Goal: Use online tool/utility

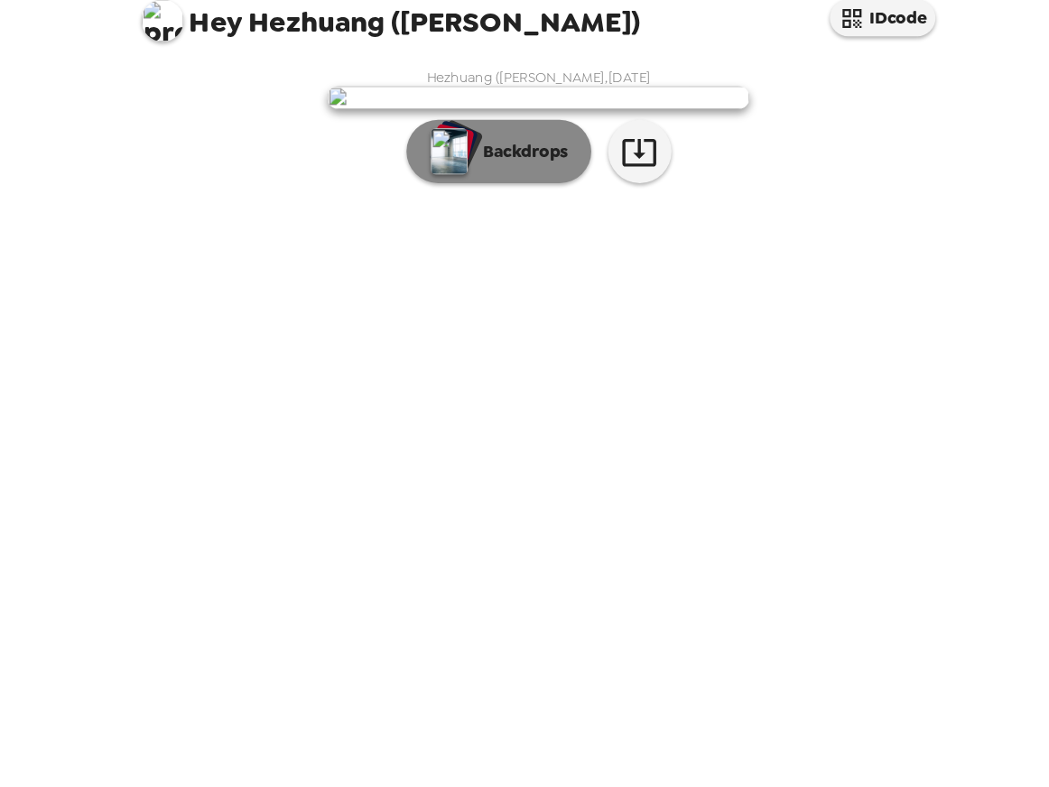
click at [532, 168] on p "Backdrops" at bounding box center [509, 157] width 82 height 22
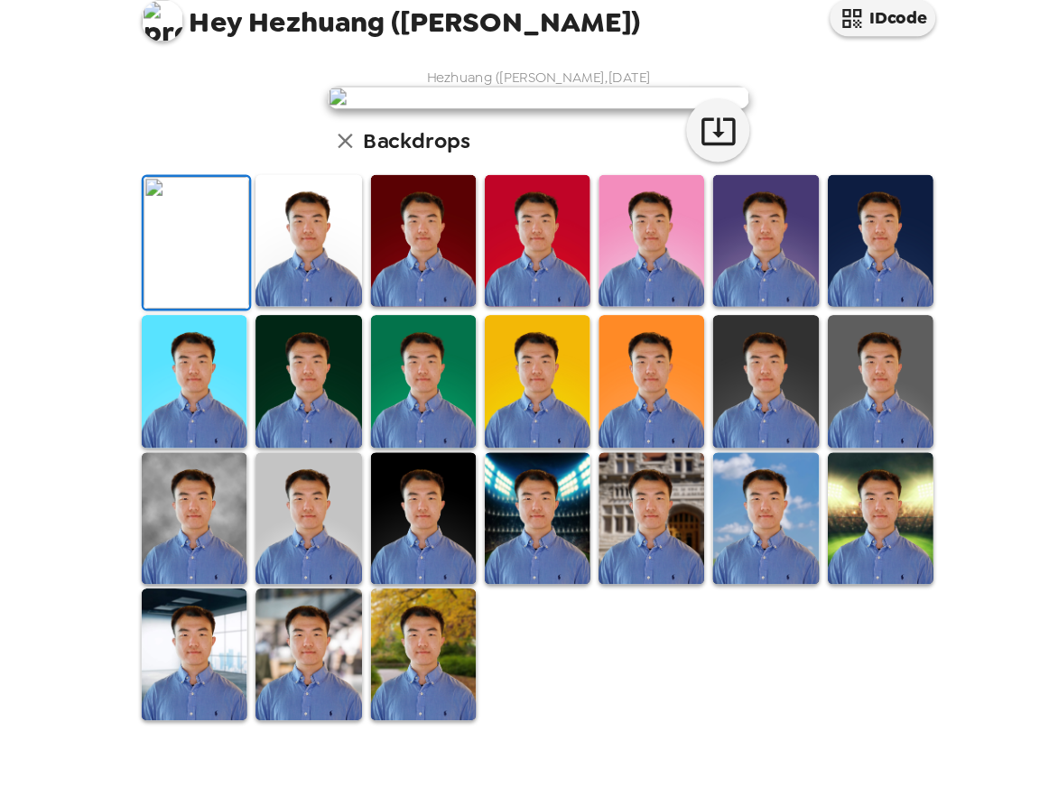
scroll to position [216, 0]
click at [501, 527] on img at bounding box center [523, 470] width 90 height 113
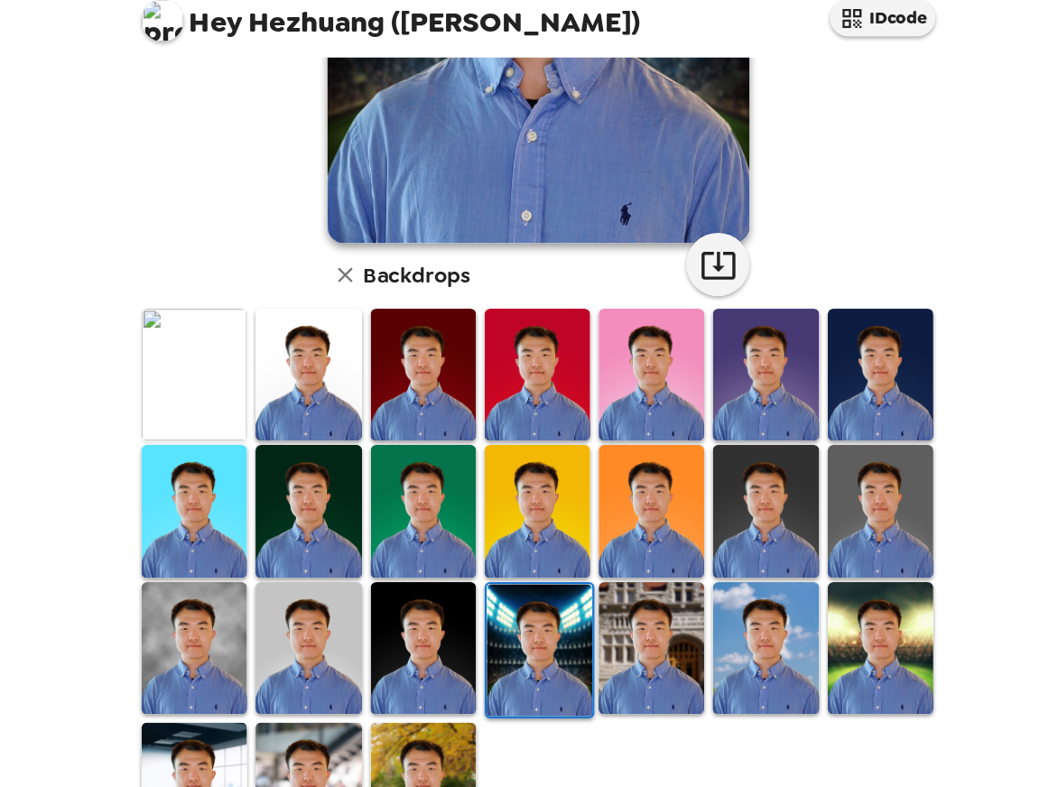
click at [624, 586] on img at bounding box center [621, 581] width 90 height 113
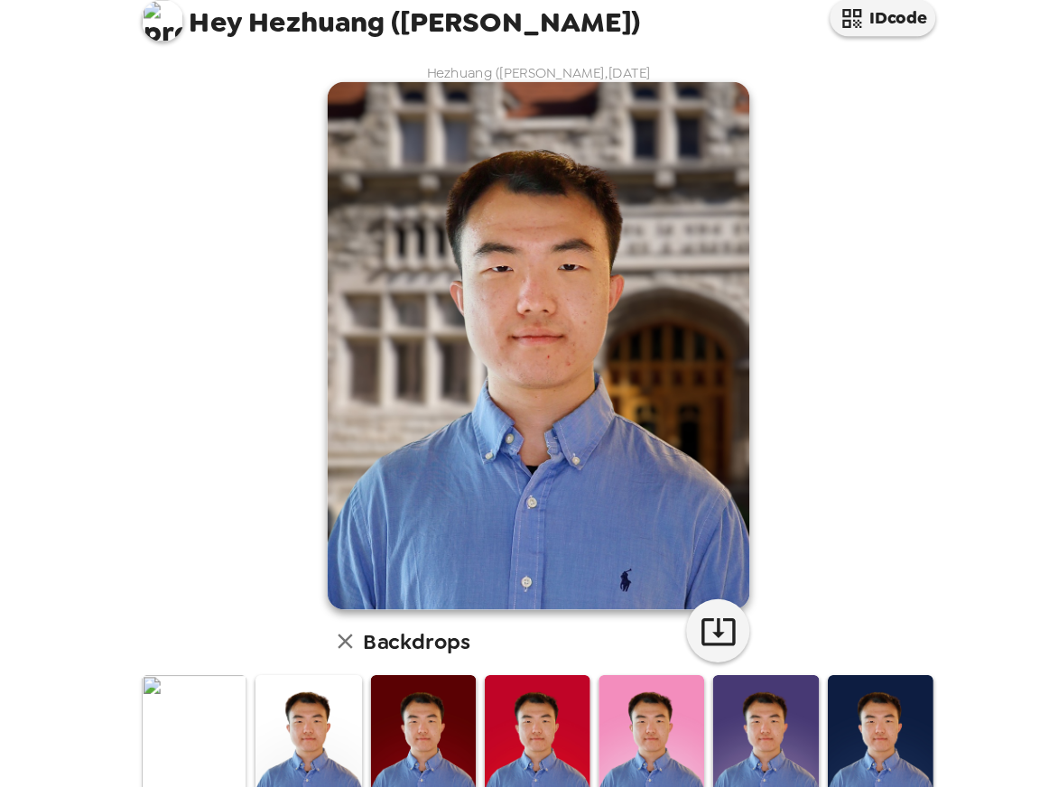
scroll to position [0, 0]
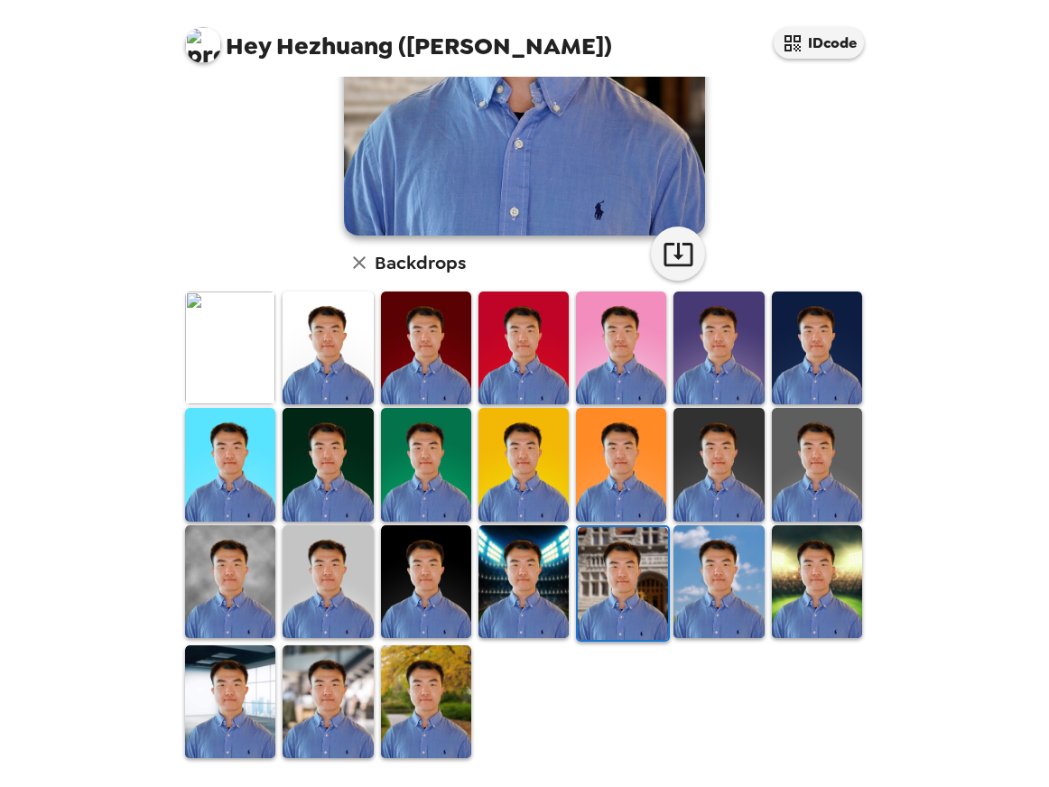
click at [533, 590] on img at bounding box center [523, 581] width 90 height 113
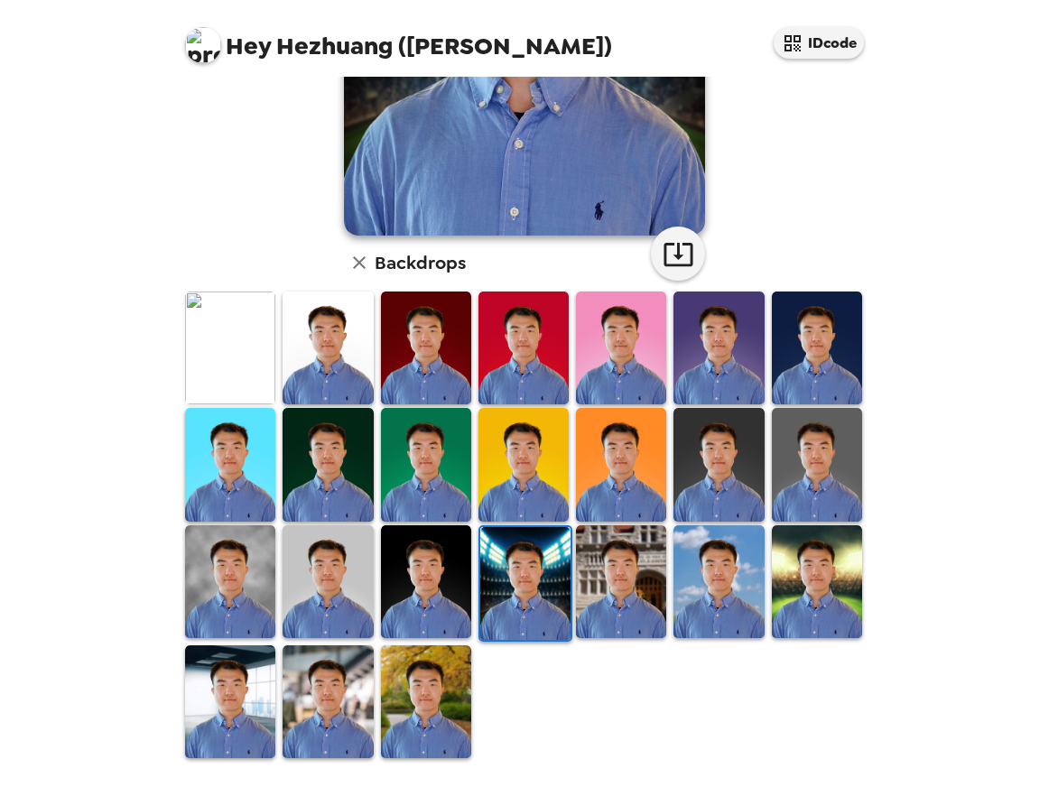
click at [607, 592] on img at bounding box center [621, 581] width 90 height 113
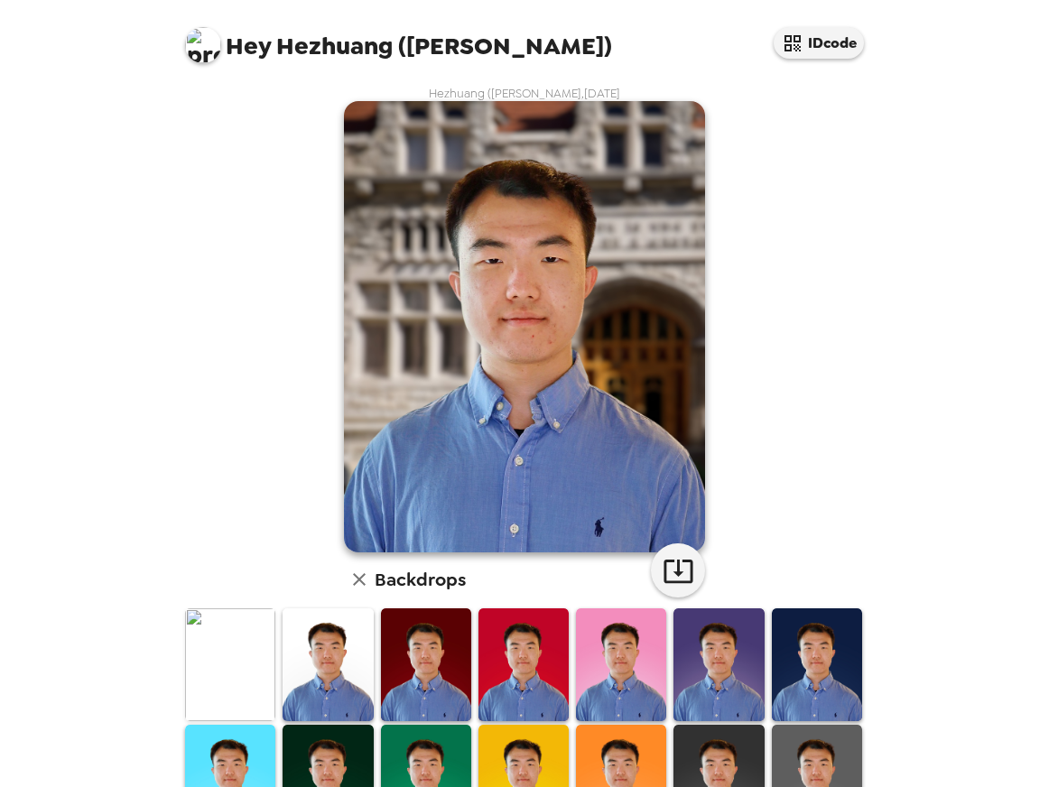
scroll to position [114, 0]
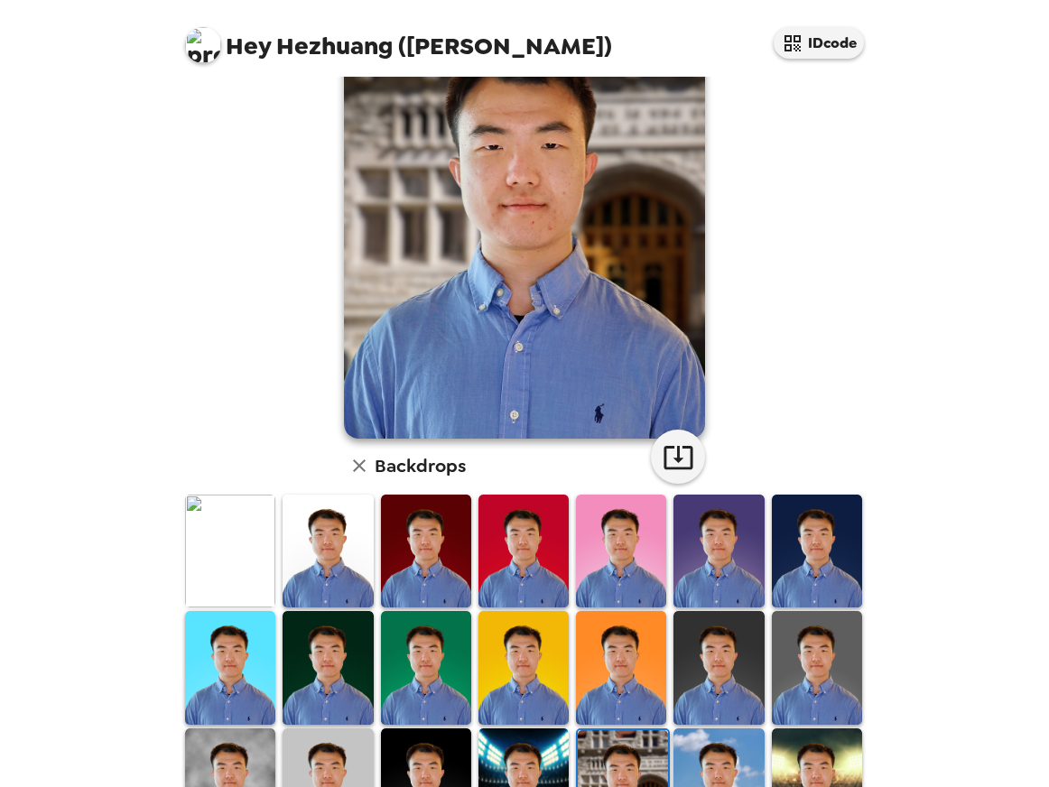
click at [345, 559] on img at bounding box center [328, 551] width 90 height 113
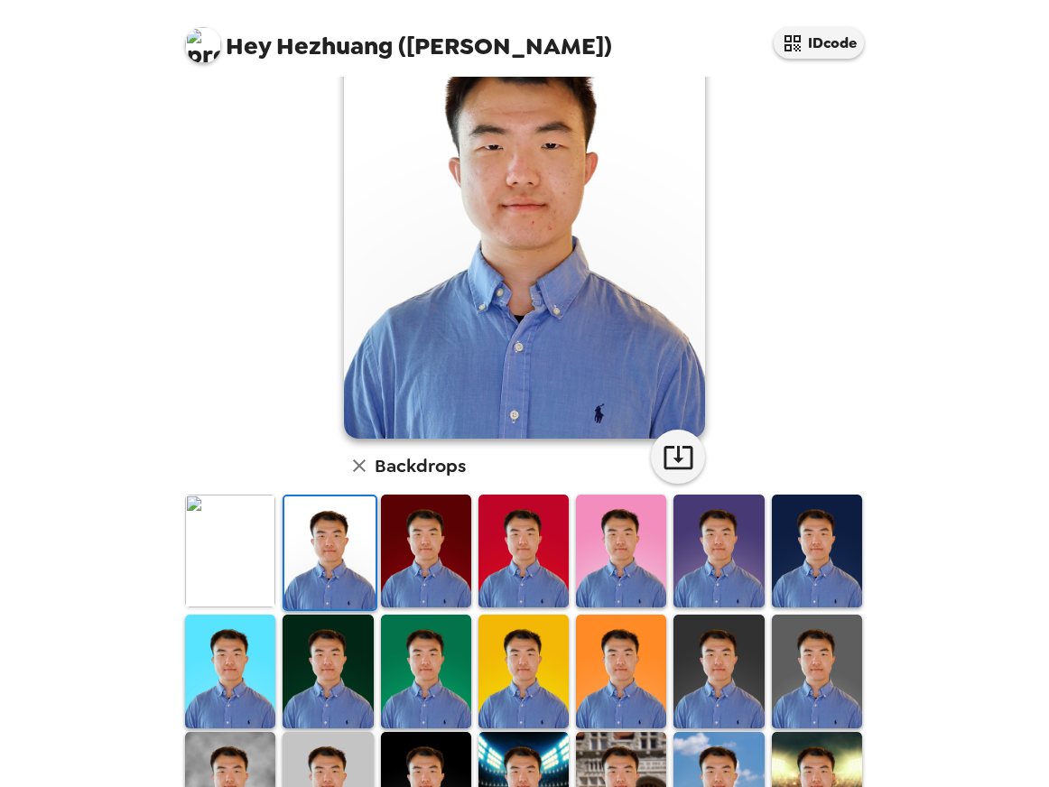
click at [394, 561] on img at bounding box center [426, 551] width 90 height 113
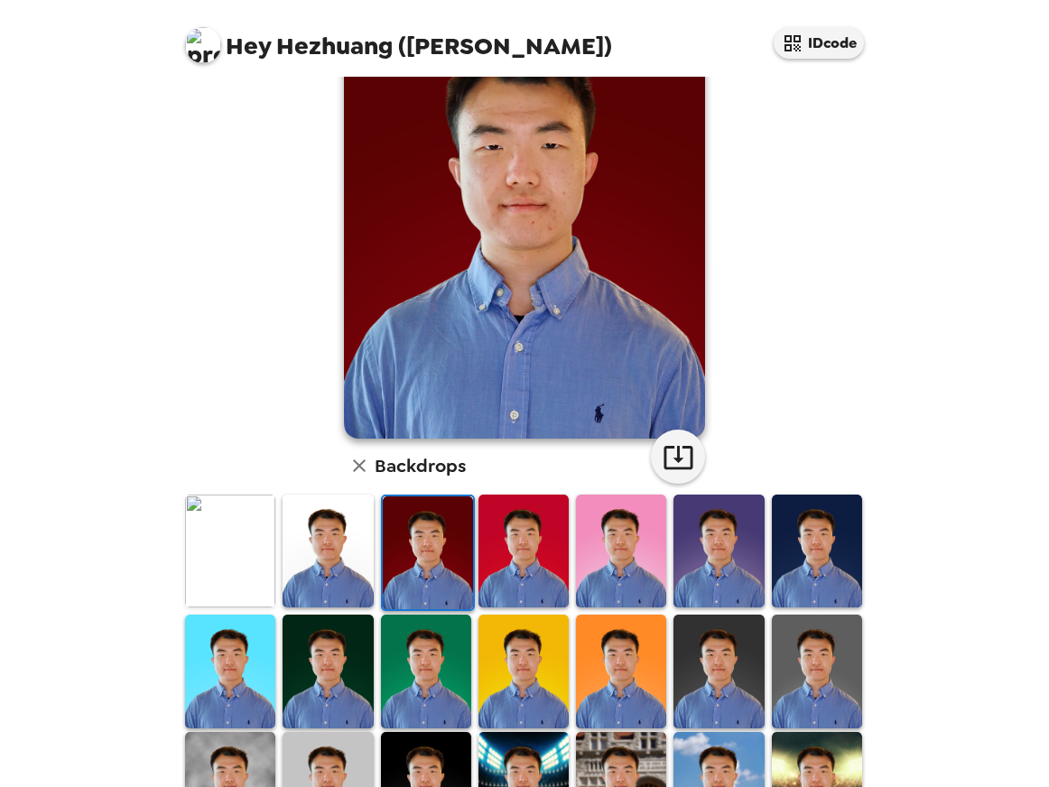
click at [246, 568] on img at bounding box center [230, 551] width 90 height 113
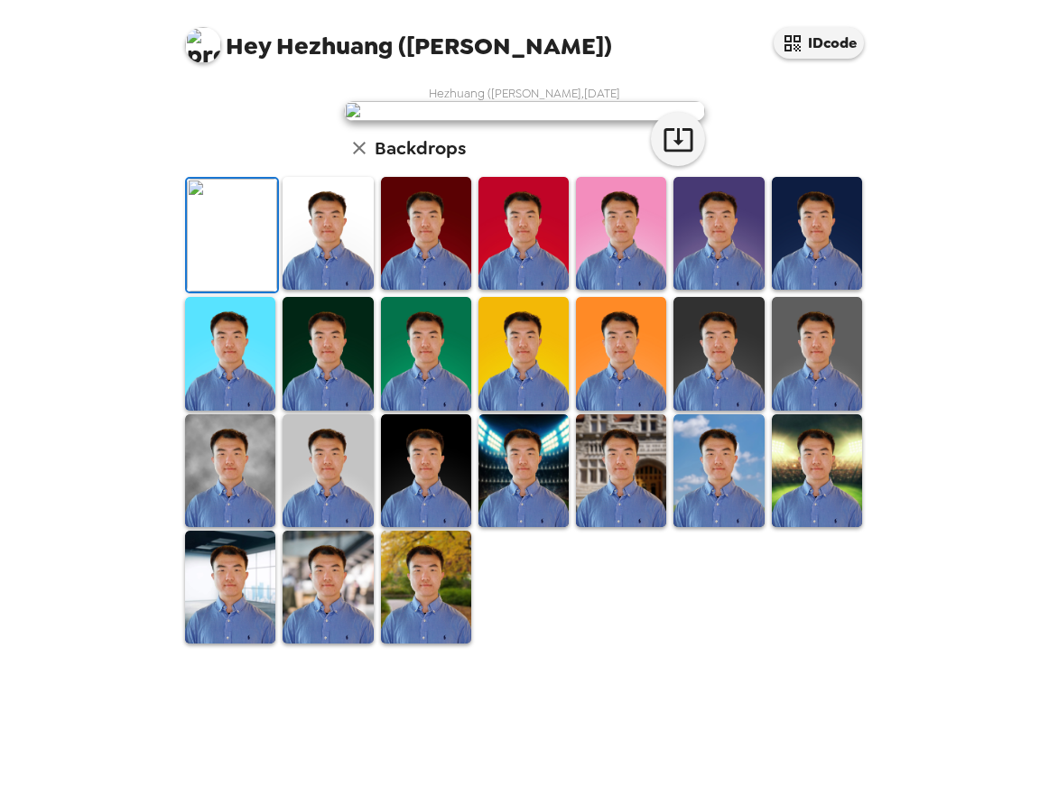
scroll to position [309, 0]
click at [248, 410] on img at bounding box center [230, 353] width 90 height 113
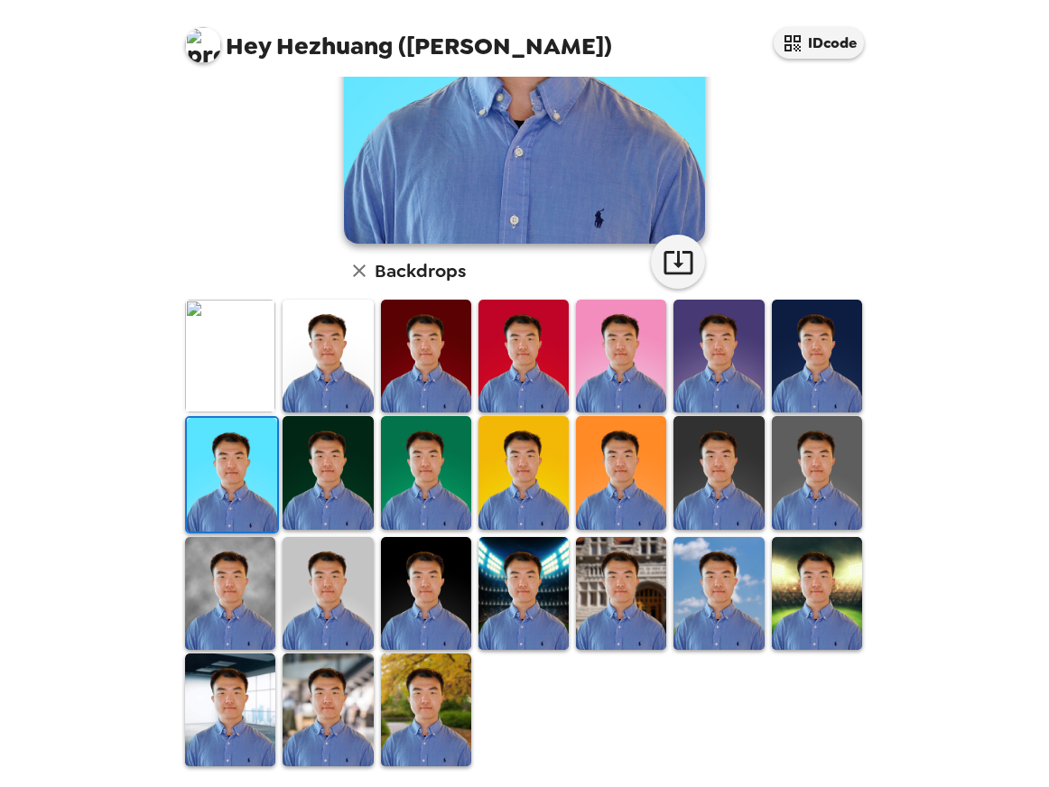
click at [248, 575] on img at bounding box center [230, 593] width 90 height 113
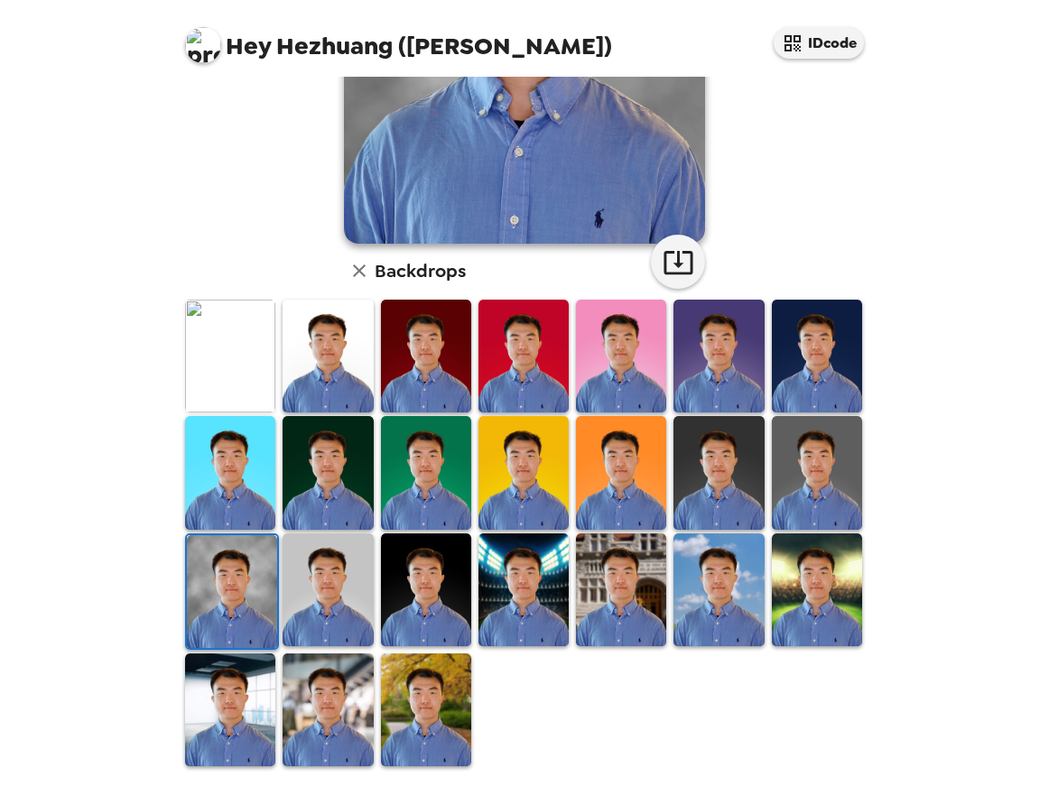
click at [306, 582] on img at bounding box center [328, 589] width 90 height 113
